Goal: Transaction & Acquisition: Purchase product/service

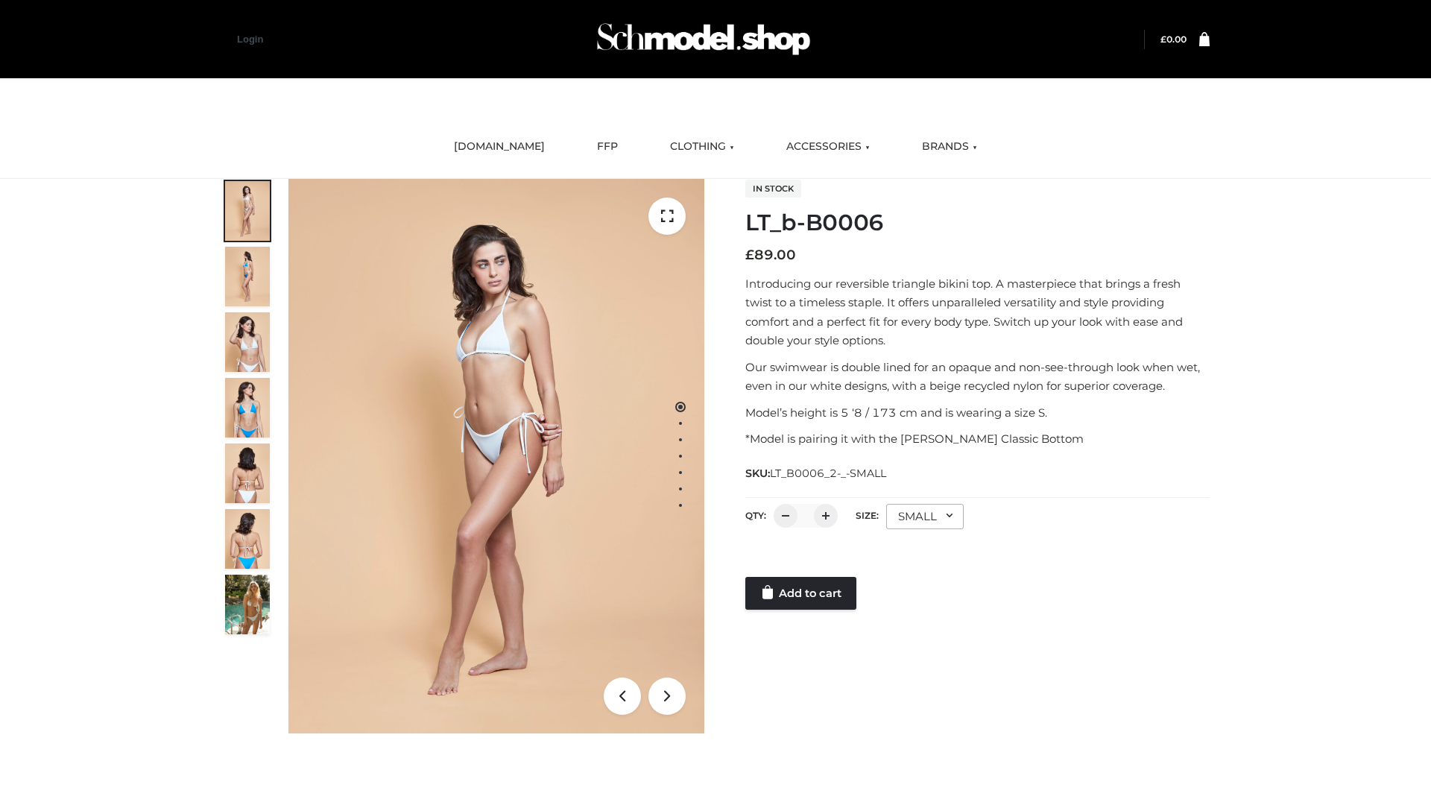
click at [802, 593] on link "Add to cart" at bounding box center [800, 593] width 111 height 33
